Goal: Complete application form

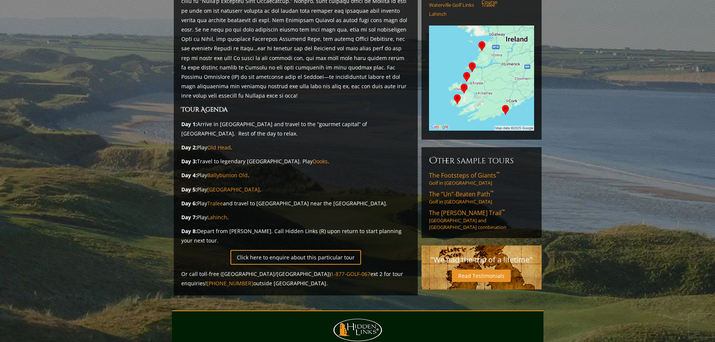
scroll to position [113, 0]
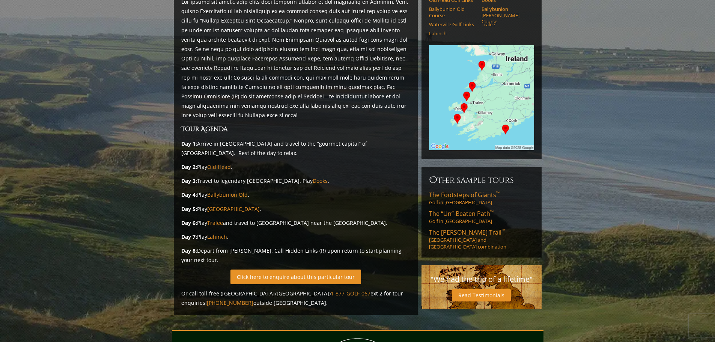
click at [255, 269] on link "Click here to enquire about this particular tour" at bounding box center [295, 276] width 131 height 15
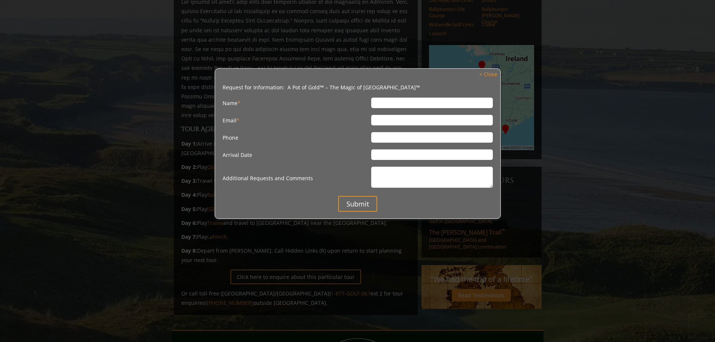
click at [409, 102] on input "Name *" at bounding box center [432, 103] width 122 height 11
type input "[PERSON_NAME]"
type input "[EMAIL_ADDRESS][DOMAIN_NAME]"
click at [403, 140] on input "Phone" at bounding box center [432, 137] width 122 height 11
type input "[PHONE_NUMBER]"
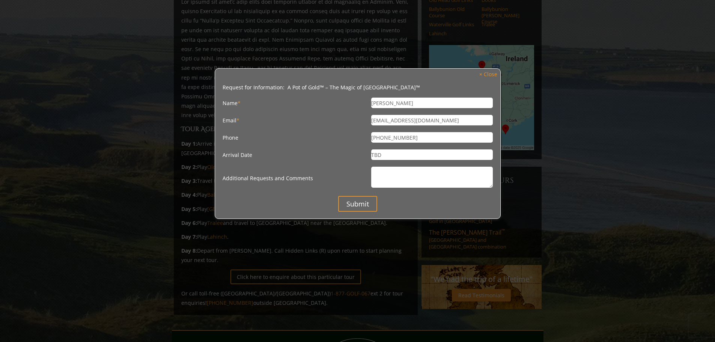
type input "TBD"
type textarea "One of my best men and I are in the early planning stage of a golf outing with …"
click at [351, 203] on input "Submit" at bounding box center [357, 204] width 39 height 16
